Goal: Task Accomplishment & Management: Use online tool/utility

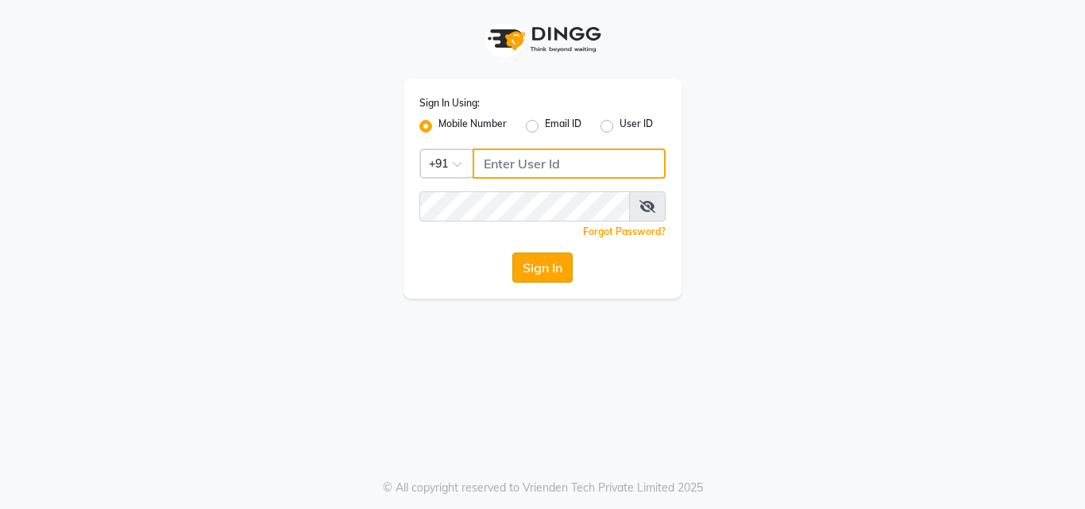
type input "8700091425"
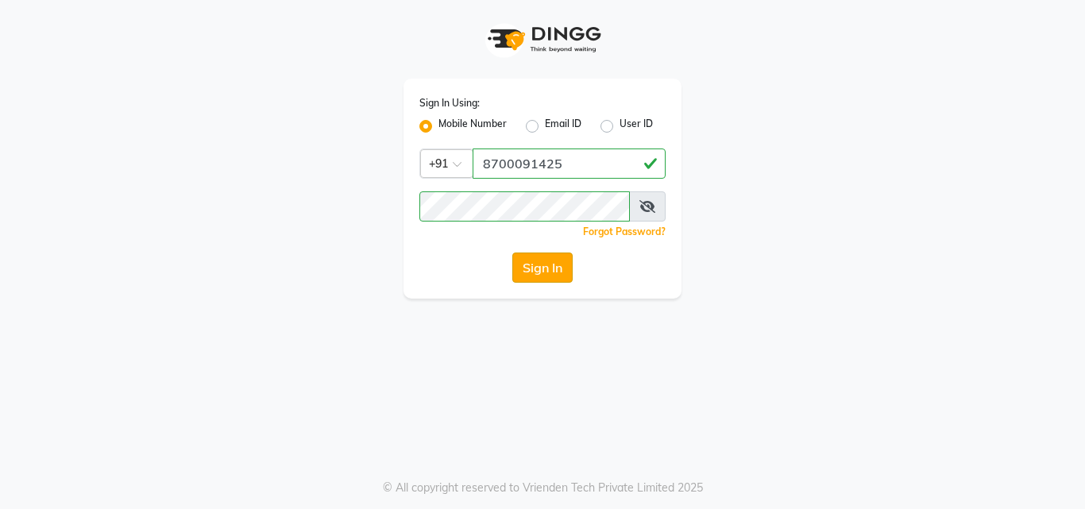
click at [548, 272] on button "Sign In" at bounding box center [542, 267] width 60 height 30
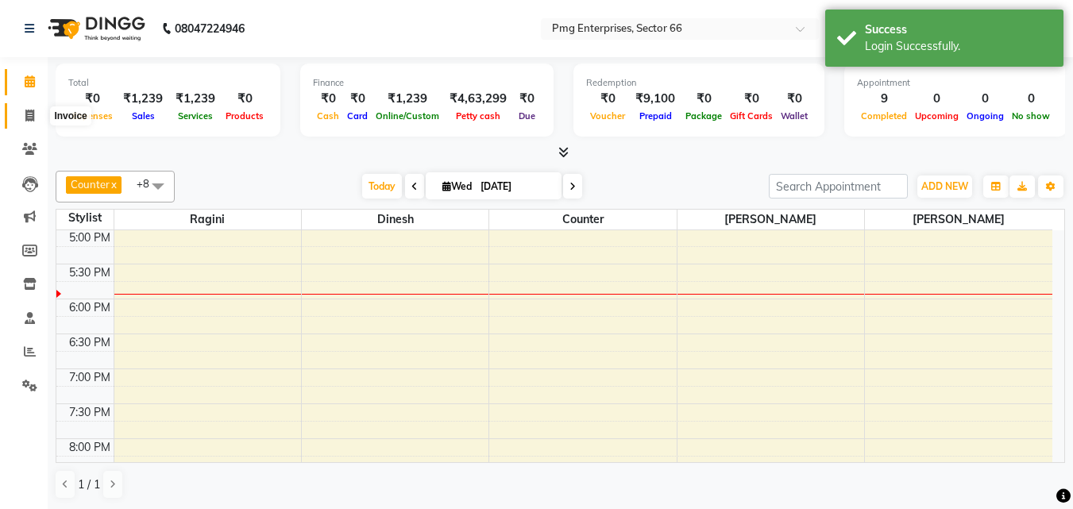
click at [29, 110] on icon at bounding box center [29, 116] width 9 height 12
select select "889"
select select "service"
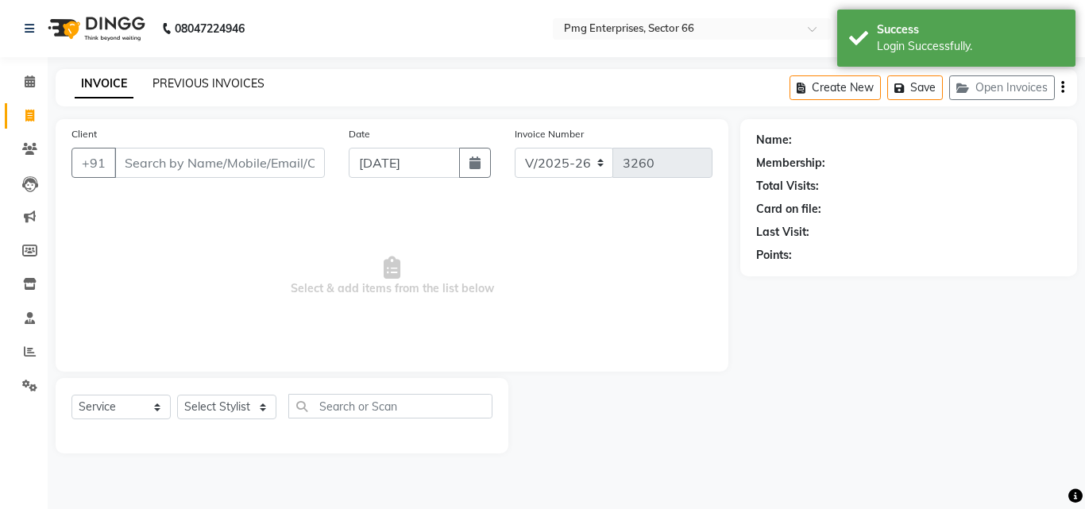
click at [228, 82] on link "PREVIOUS INVOICES" at bounding box center [208, 83] width 112 height 14
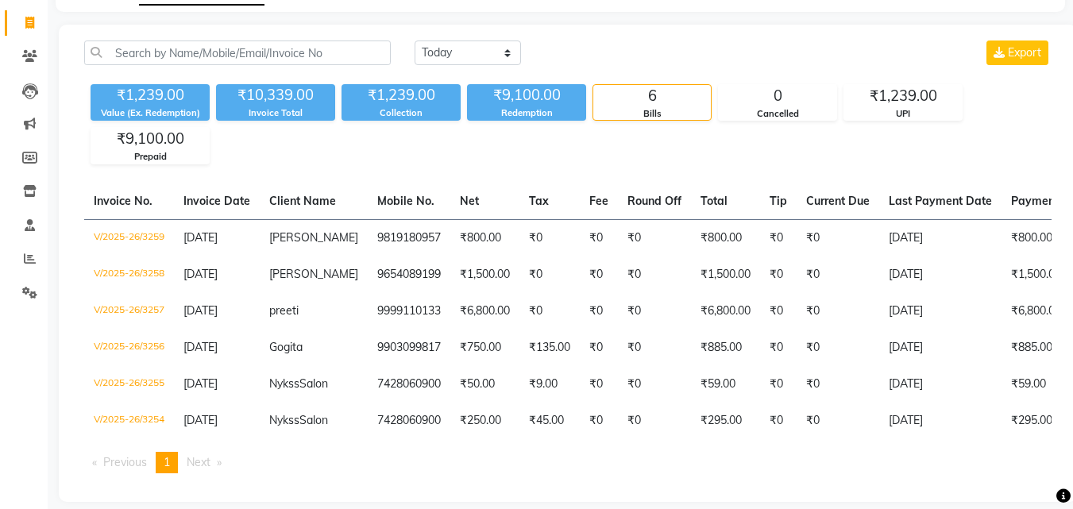
scroll to position [95, 0]
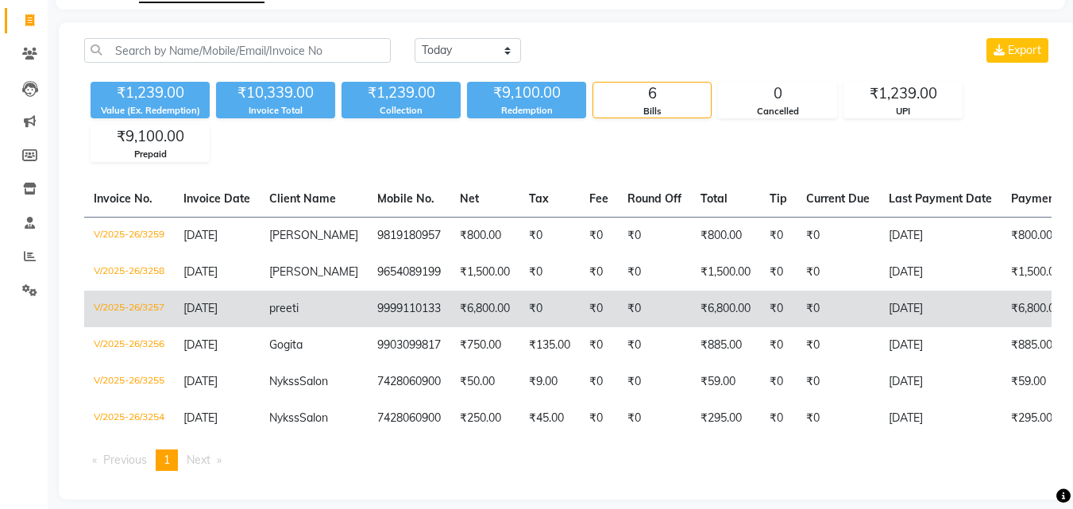
click at [472, 313] on td "₹6,800.00" at bounding box center [484, 309] width 69 height 37
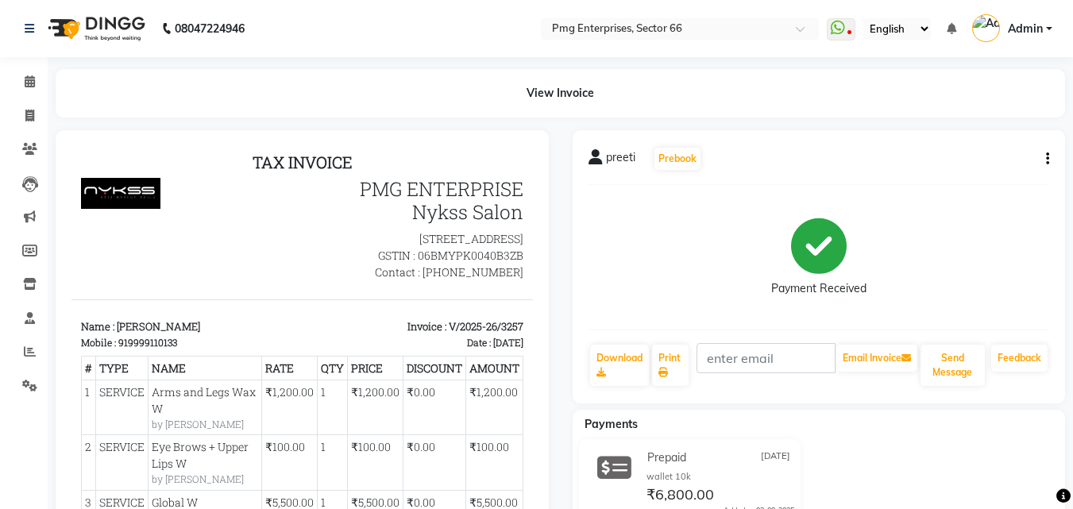
click at [127, 349] on div "919999110133" at bounding box center [147, 342] width 59 height 14
copy div "919999110133"
drag, startPoint x: 56, startPoint y: 211, endPoint x: 27, endPoint y: 116, distance: 99.5
click at [27, 116] on icon at bounding box center [29, 116] width 9 height 12
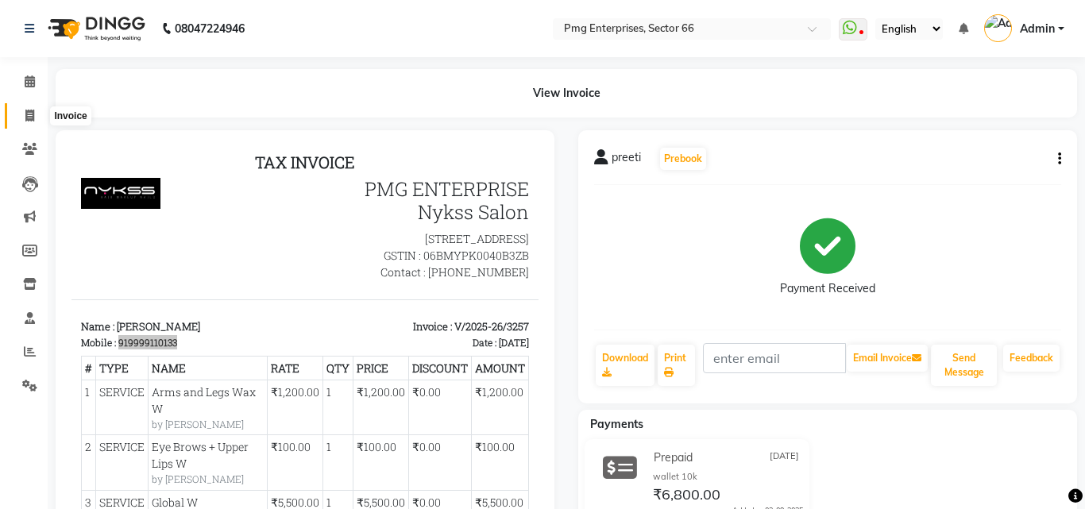
select select "service"
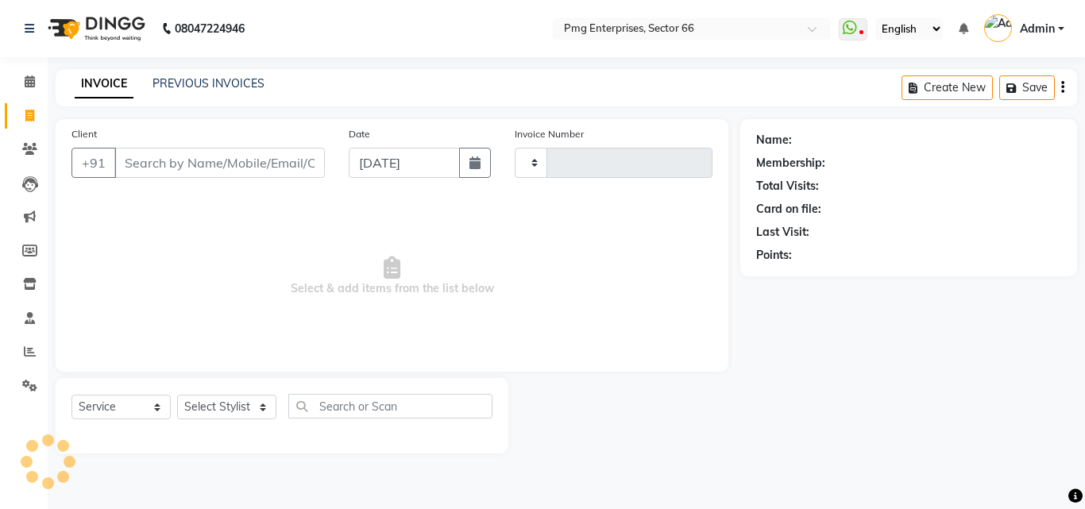
type input "3260"
select select "889"
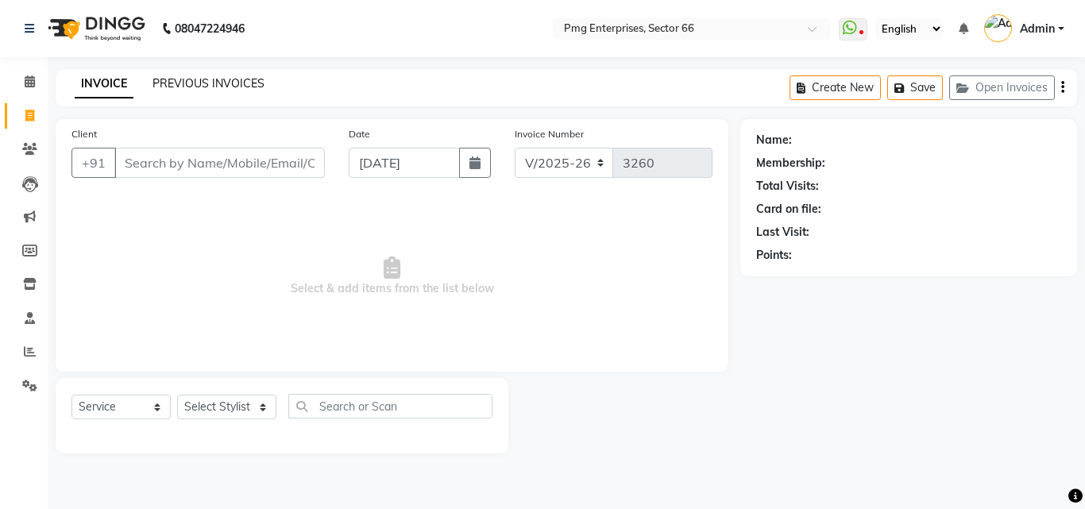
click at [197, 86] on link "PREVIOUS INVOICES" at bounding box center [208, 83] width 112 height 14
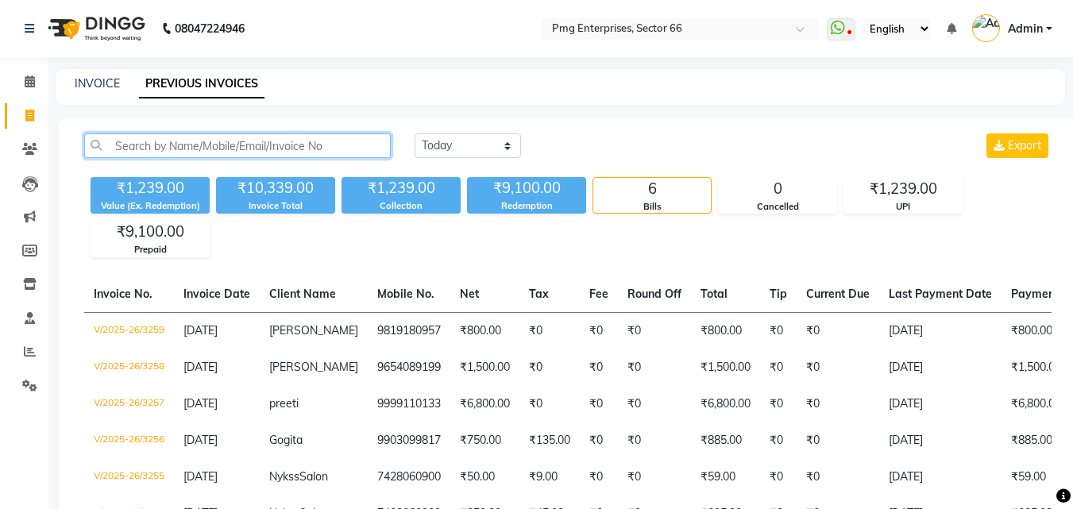
click at [175, 149] on input "text" at bounding box center [237, 145] width 306 height 25
paste input "919999110133"
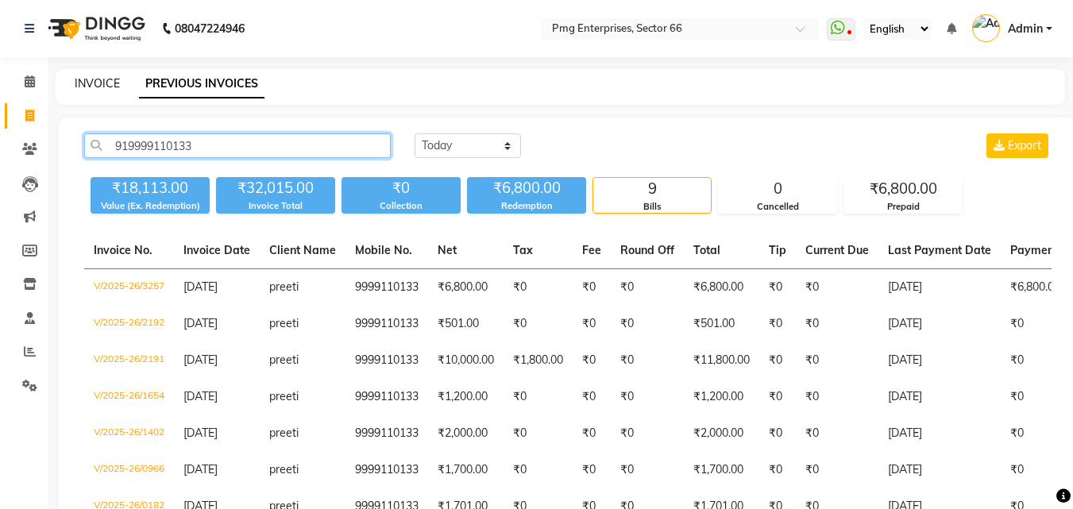
type input "919999110133"
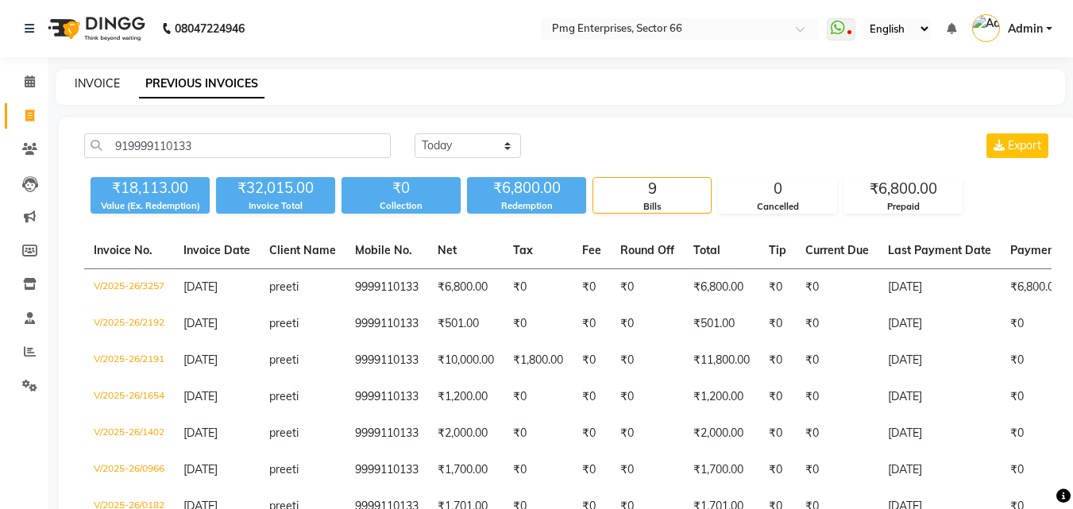
click at [89, 86] on link "INVOICE" at bounding box center [97, 83] width 45 height 14
select select "service"
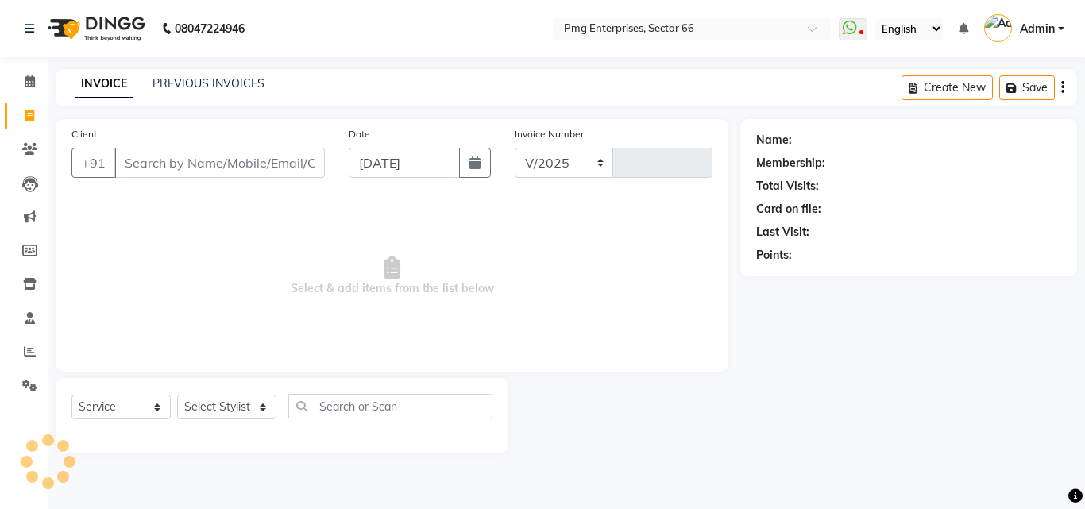
select select "889"
type input "3260"
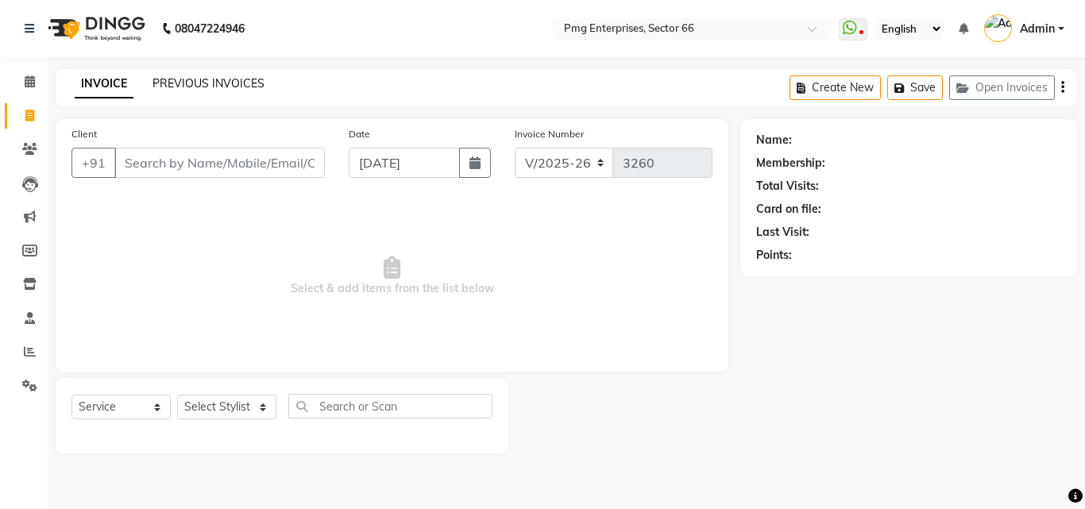
click at [225, 77] on link "PREVIOUS INVOICES" at bounding box center [208, 83] width 112 height 14
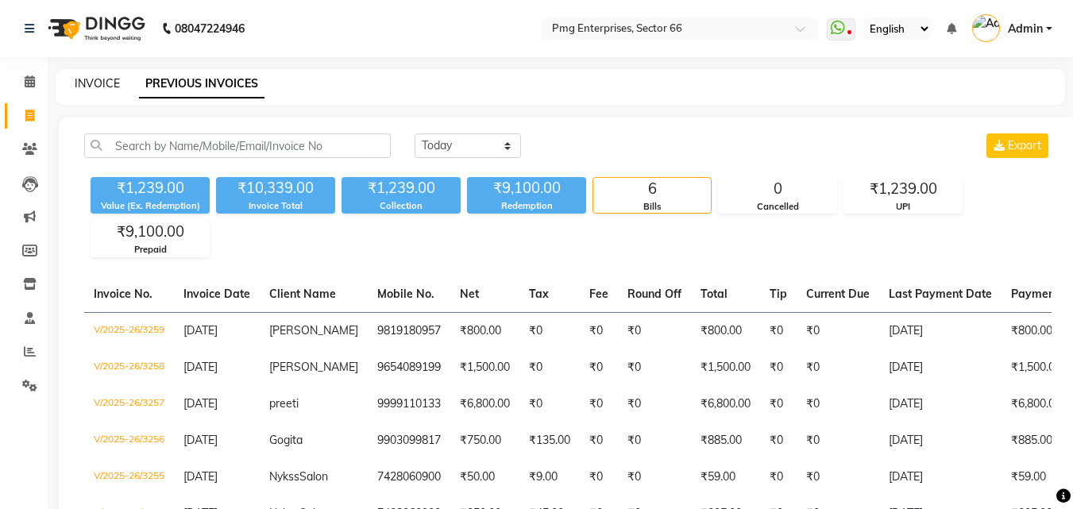
click at [98, 83] on link "INVOICE" at bounding box center [97, 83] width 45 height 14
select select "service"
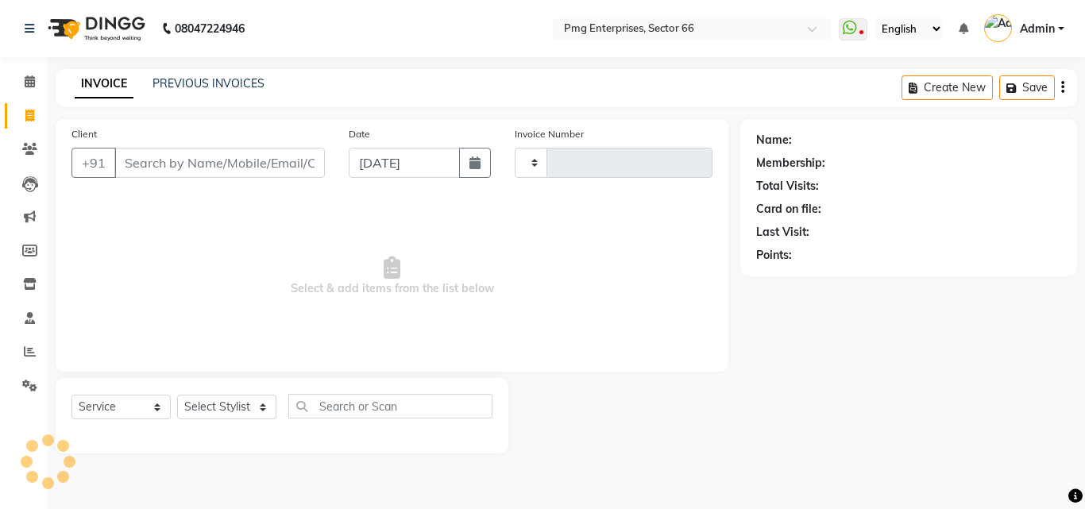
type input "3260"
select select "889"
